Goal: Information Seeking & Learning: Learn about a topic

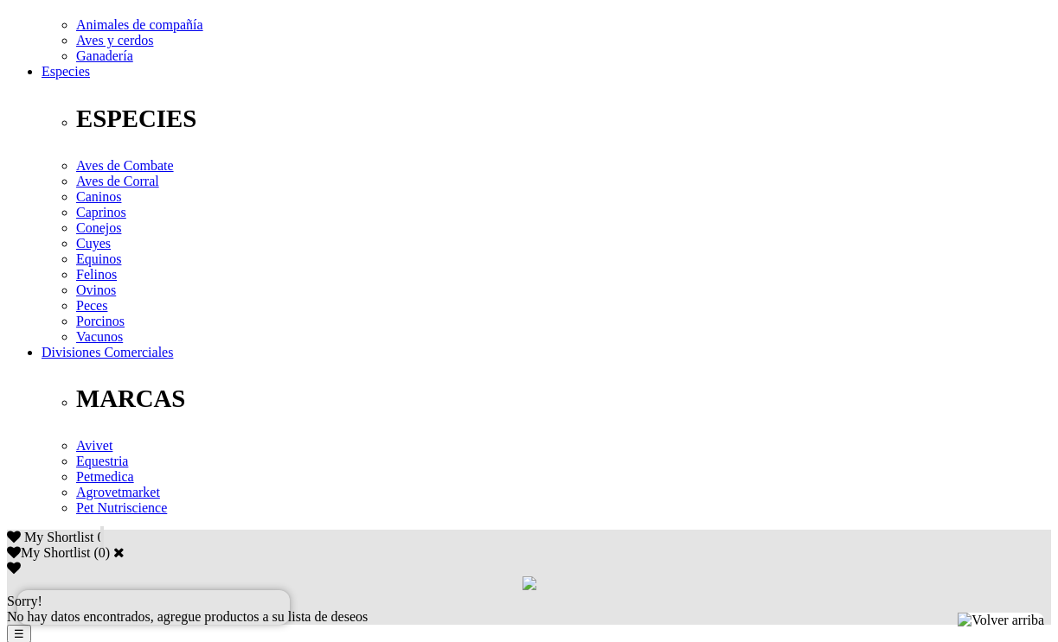
scroll to position [605, 0]
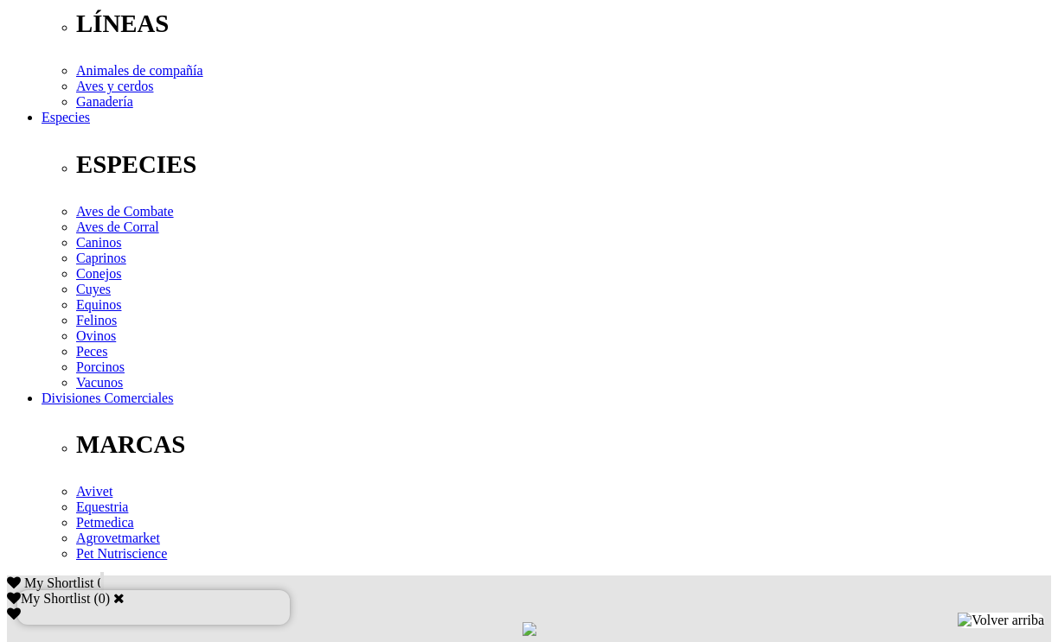
scroll to position [519, 0]
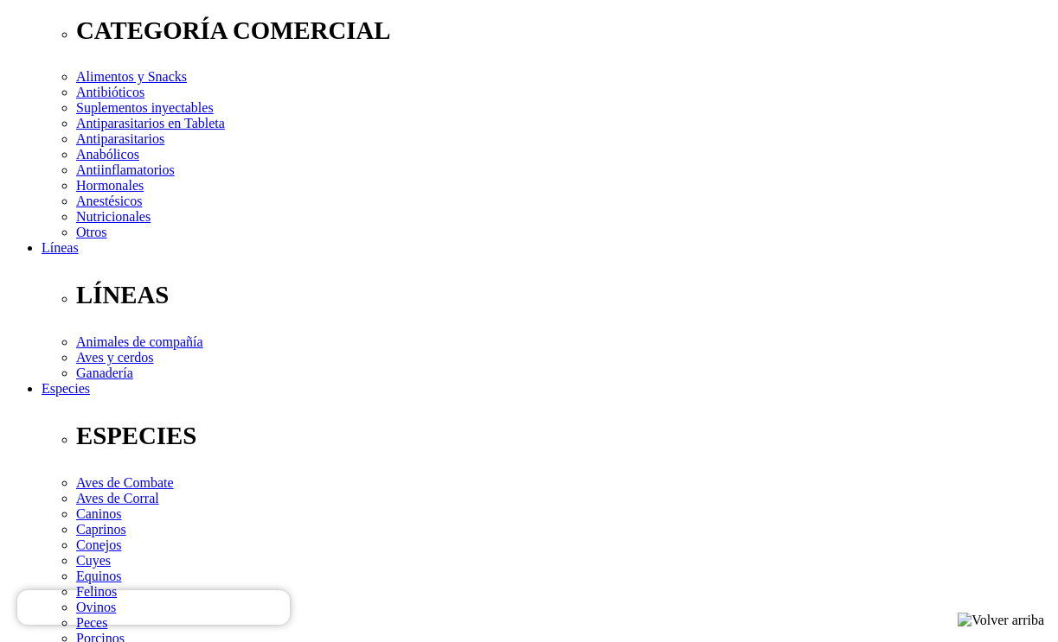
scroll to position [259, 0]
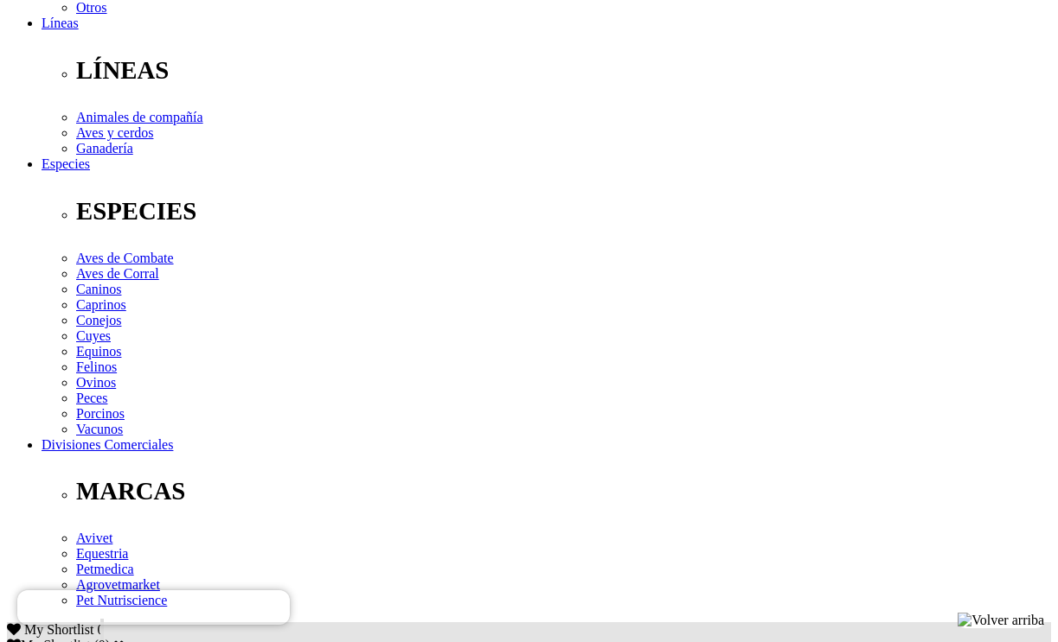
scroll to position [519, 0]
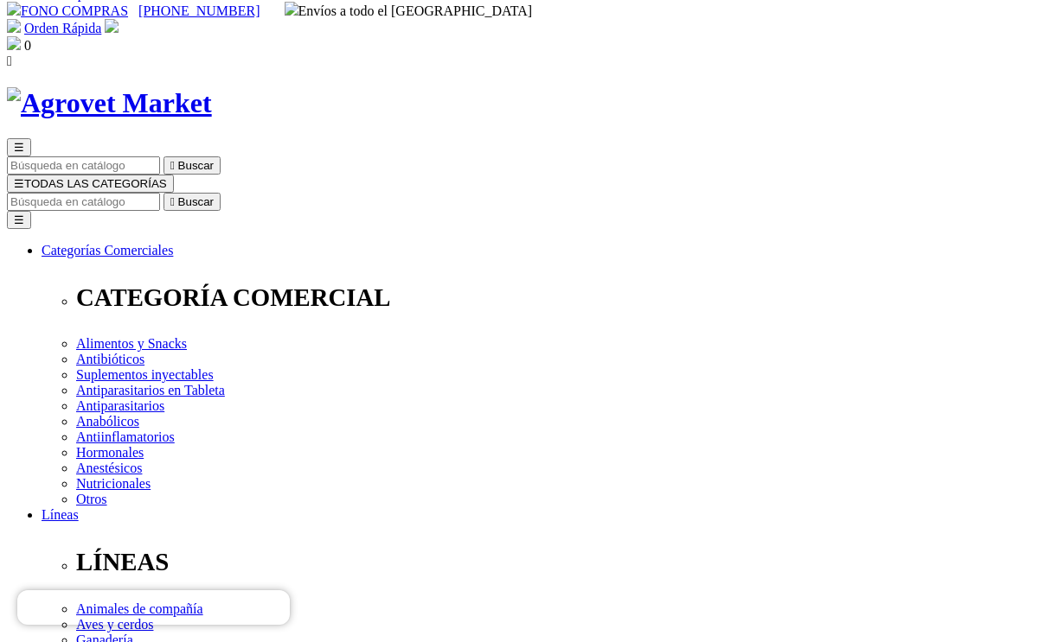
scroll to position [0, 0]
